Goal: Task Accomplishment & Management: Manage account settings

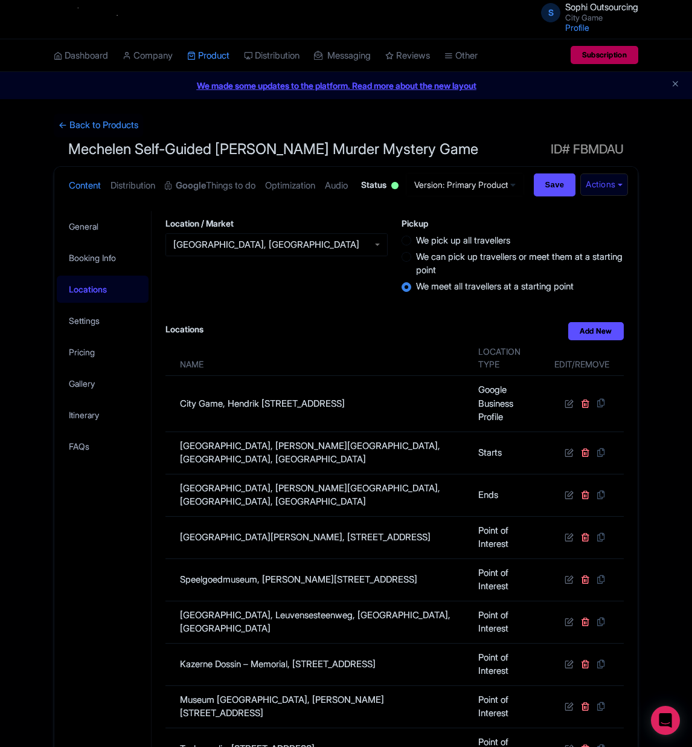
scroll to position [356, 0]
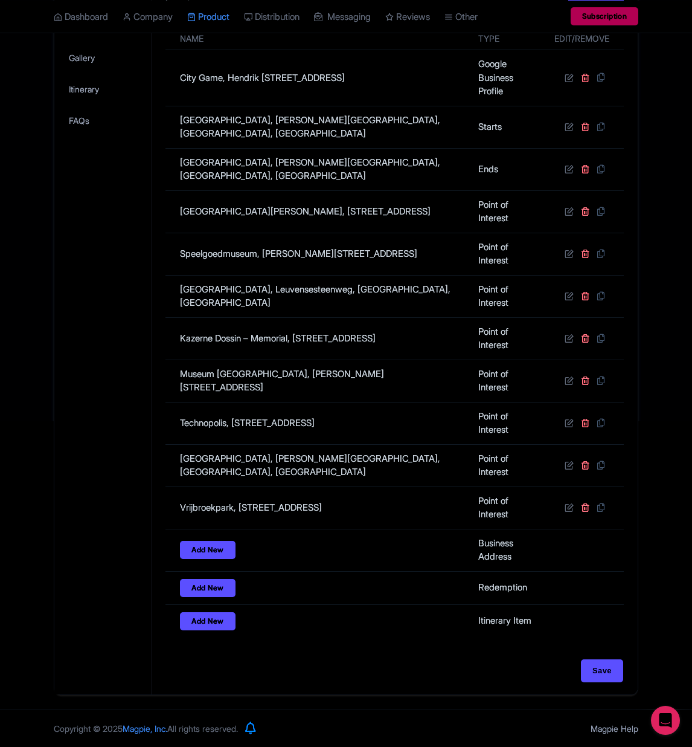
click at [675, 568] on div "← Back to Products Mechelen Self-Guided [PERSON_NAME] Murder Mystery Game ID# F…" at bounding box center [346, 241] width 692 height 907
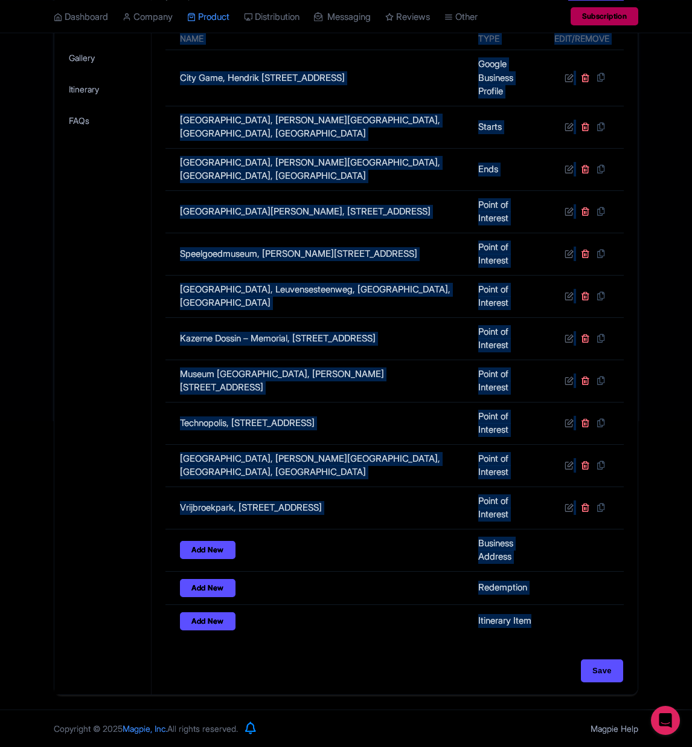
click at [677, 570] on div "← Back to Products Mechelen Self-Guided [PERSON_NAME] Murder Mystery Game ID# F…" at bounding box center [346, 241] width 692 height 907
click at [678, 580] on div "← Back to Products Mechelen Self-Guided [PERSON_NAME] Murder Mystery Game ID# F…" at bounding box center [346, 241] width 692 height 907
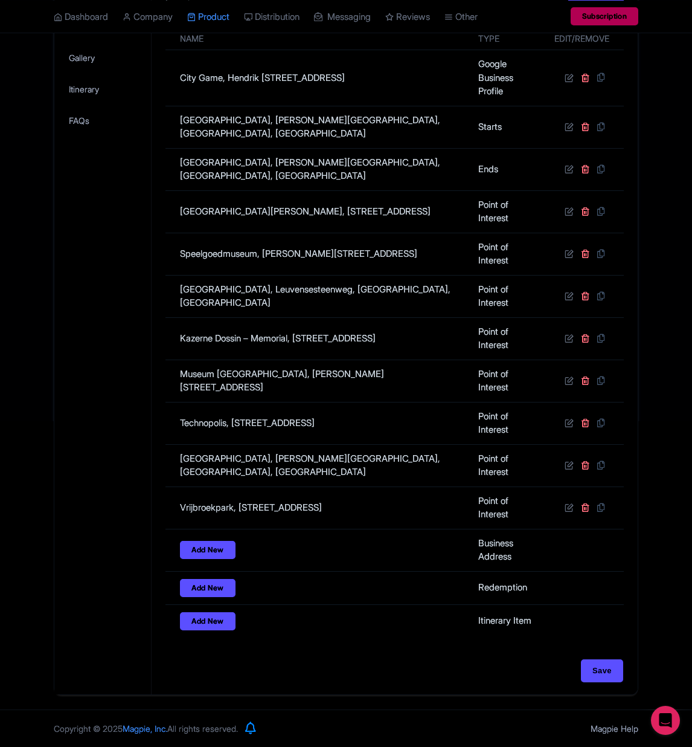
click at [683, 605] on div "← Back to Products Mechelen Self-Guided [PERSON_NAME] Murder Mystery Game ID# F…" at bounding box center [346, 241] width 692 height 907
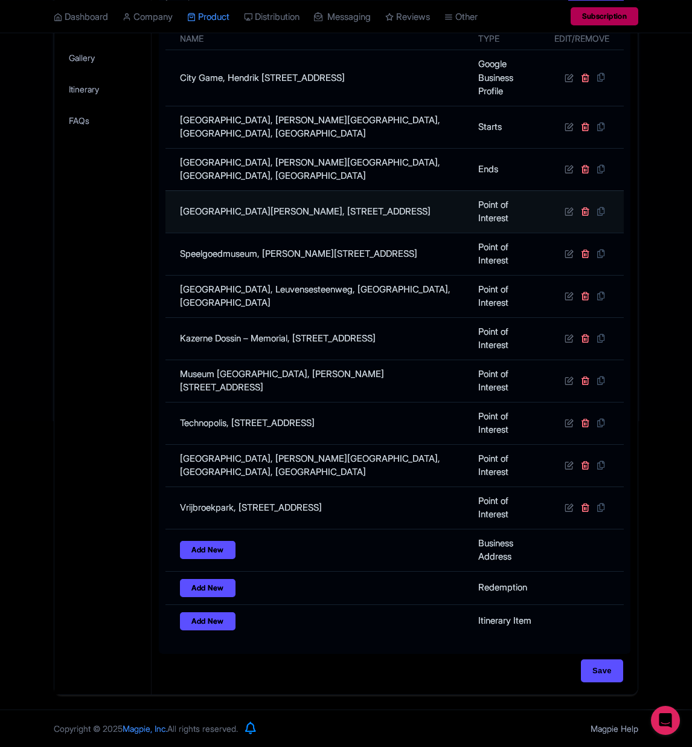
scroll to position [0, 0]
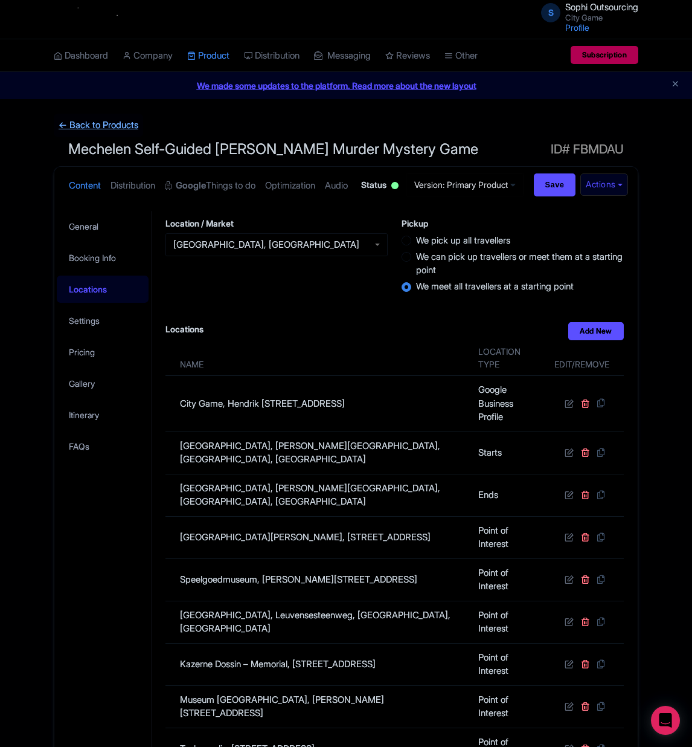
click at [109, 117] on link "← Back to Products" at bounding box center [98, 126] width 89 height 24
